Goal: Information Seeking & Learning: Find specific fact

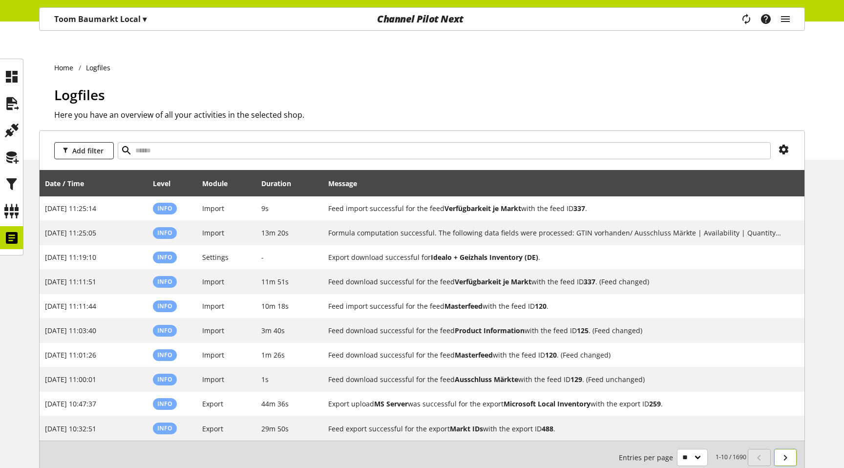
click at [795, 449] on link at bounding box center [785, 457] width 23 height 17
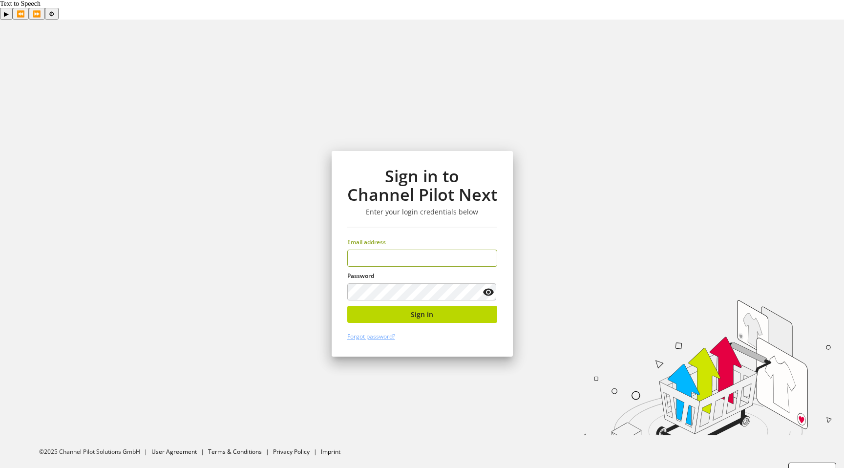
click at [463, 250] on input "email" at bounding box center [422, 258] width 150 height 17
click at [440, 250] on input "email" at bounding box center [422, 258] width 150 height 17
type input "**********"
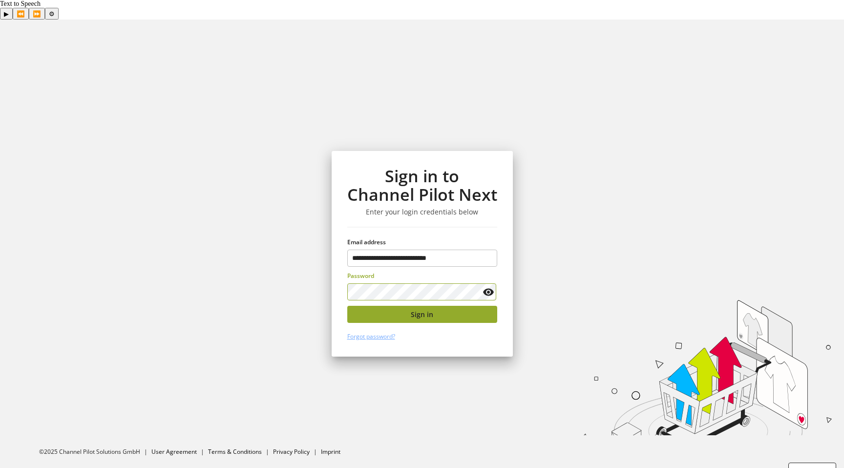
click at [414, 306] on button "Sign in" at bounding box center [422, 314] width 150 height 17
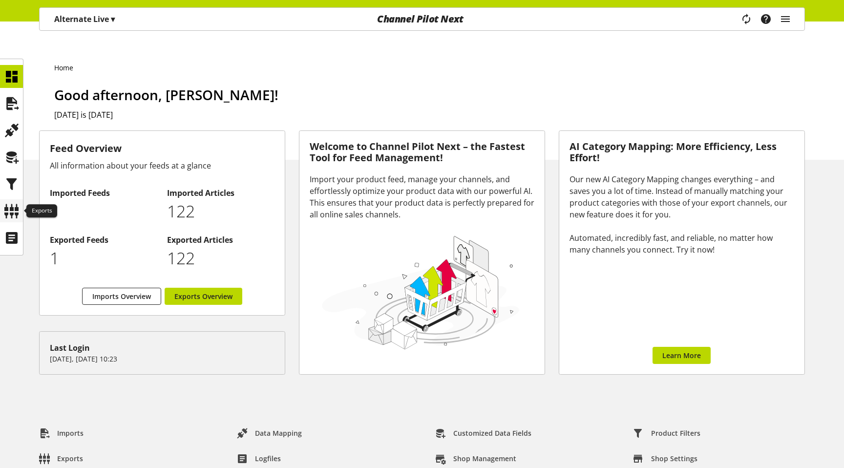
click at [18, 207] on icon at bounding box center [12, 211] width 16 height 20
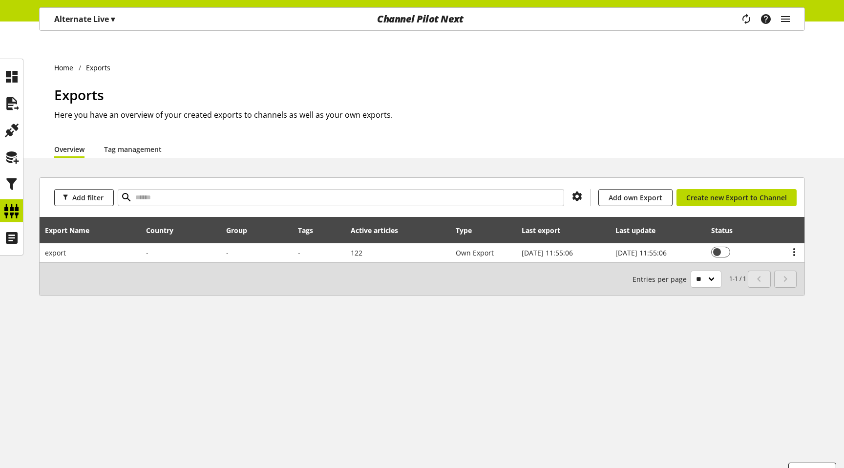
click at [23, 231] on div at bounding box center [11, 157] width 23 height 197
click at [15, 241] on icon at bounding box center [12, 238] width 16 height 20
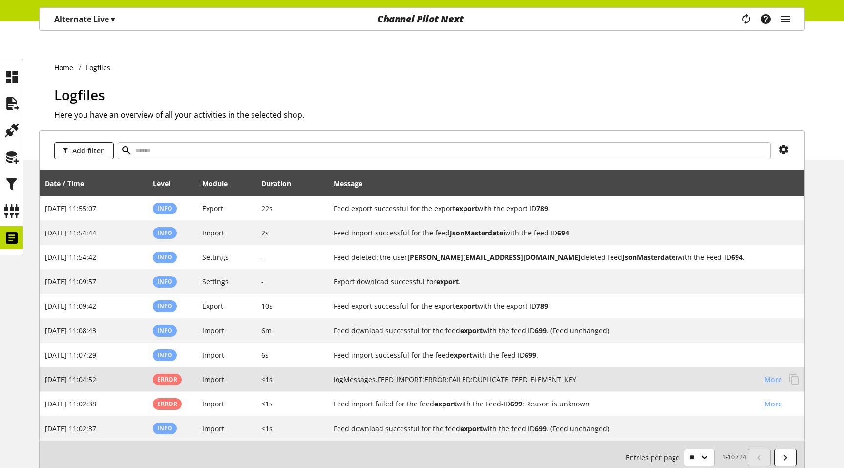
click at [776, 374] on span "More" at bounding box center [774, 379] width 18 height 10
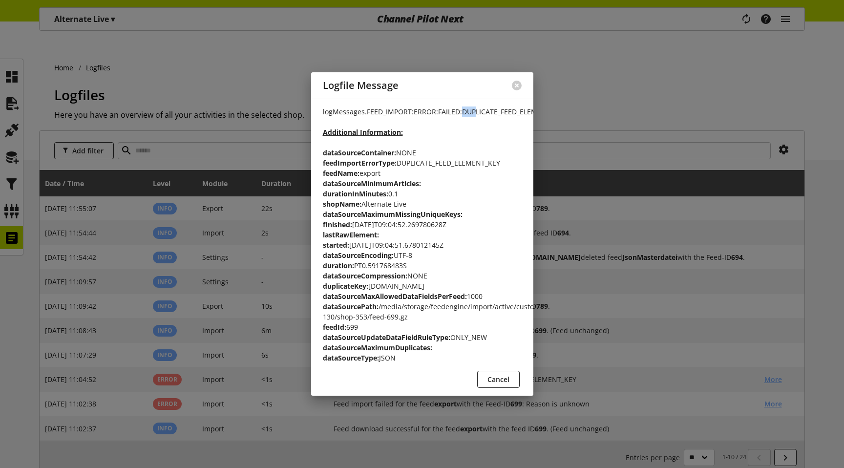
drag, startPoint x: 460, startPoint y: 108, endPoint x: 480, endPoint y: 108, distance: 20.5
click at [480, 108] on p "logMessages.FEED_IMPORT:ERROR:FAILED:DUPLICATE_FEED_ELEMENT_KEY Additional Info…" at bounding box center [422, 235] width 199 height 257
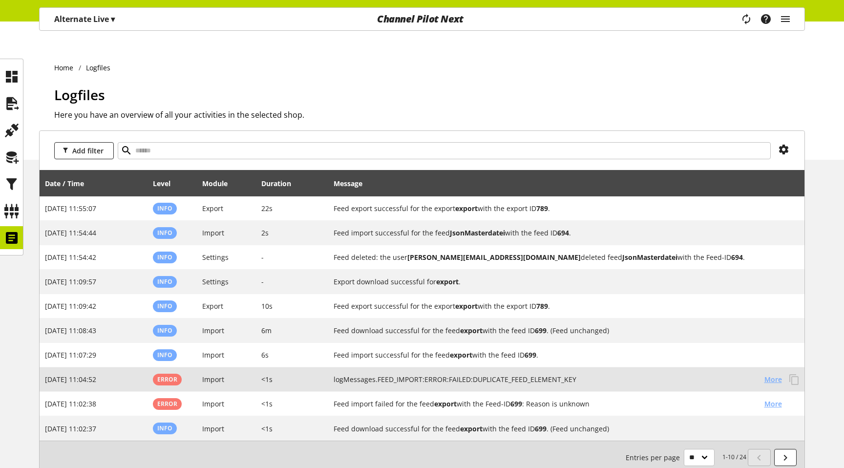
click at [772, 374] on span "More" at bounding box center [774, 379] width 18 height 10
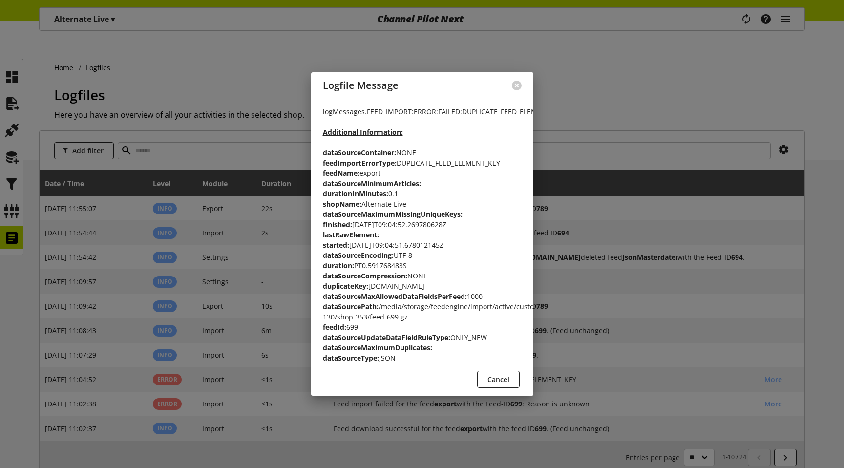
click at [364, 281] on b "duplicateKey:" at bounding box center [345, 285] width 45 height 9
copy b "duplicateKey"
